Goal: Task Accomplishment & Management: Complete application form

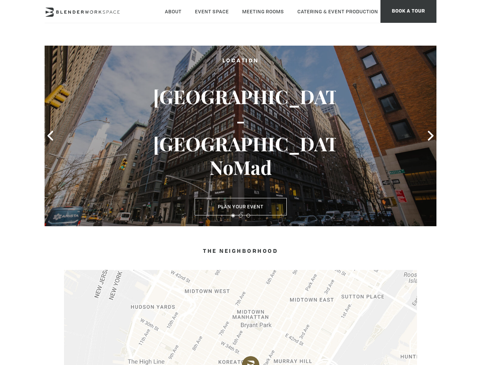
type div "[DATE]"
click at [50, 136] on icon at bounding box center [50, 136] width 10 height 10
click at [430, 136] on icon at bounding box center [430, 136] width 10 height 10
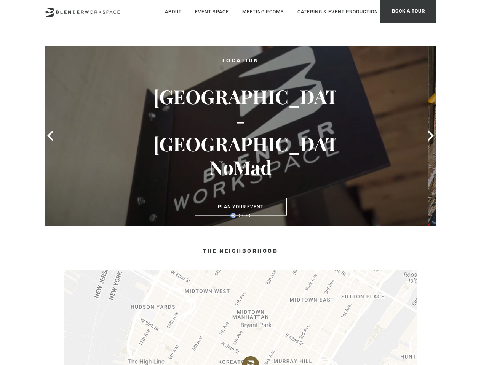
click at [233, 216] on button at bounding box center [233, 216] width 4 height 4
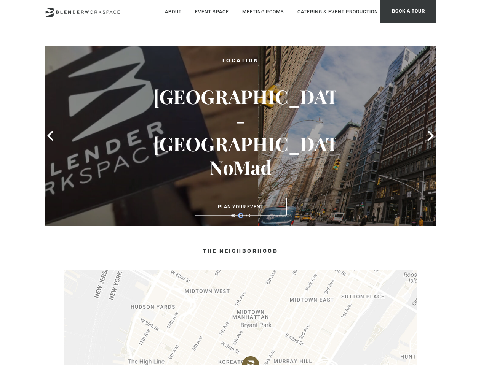
click at [241, 216] on button at bounding box center [241, 216] width 4 height 4
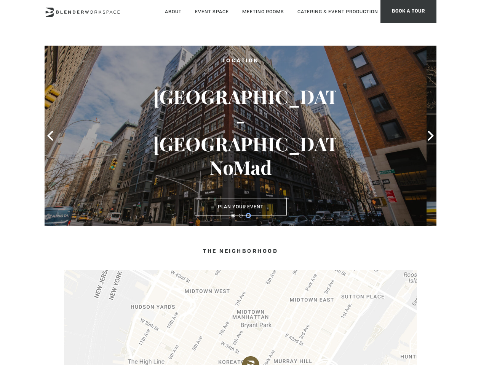
click at [248, 216] on button at bounding box center [248, 216] width 4 height 4
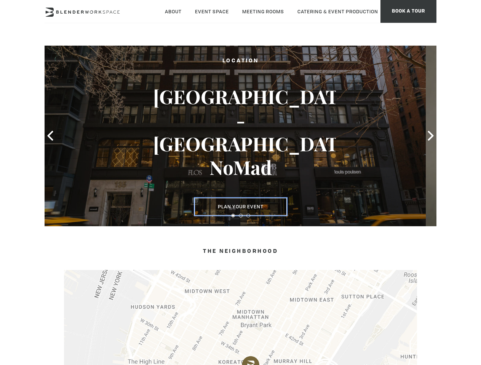
click at [241, 207] on button "Plan Your Event" at bounding box center [240, 207] width 92 height 18
